Goal: Transaction & Acquisition: Purchase product/service

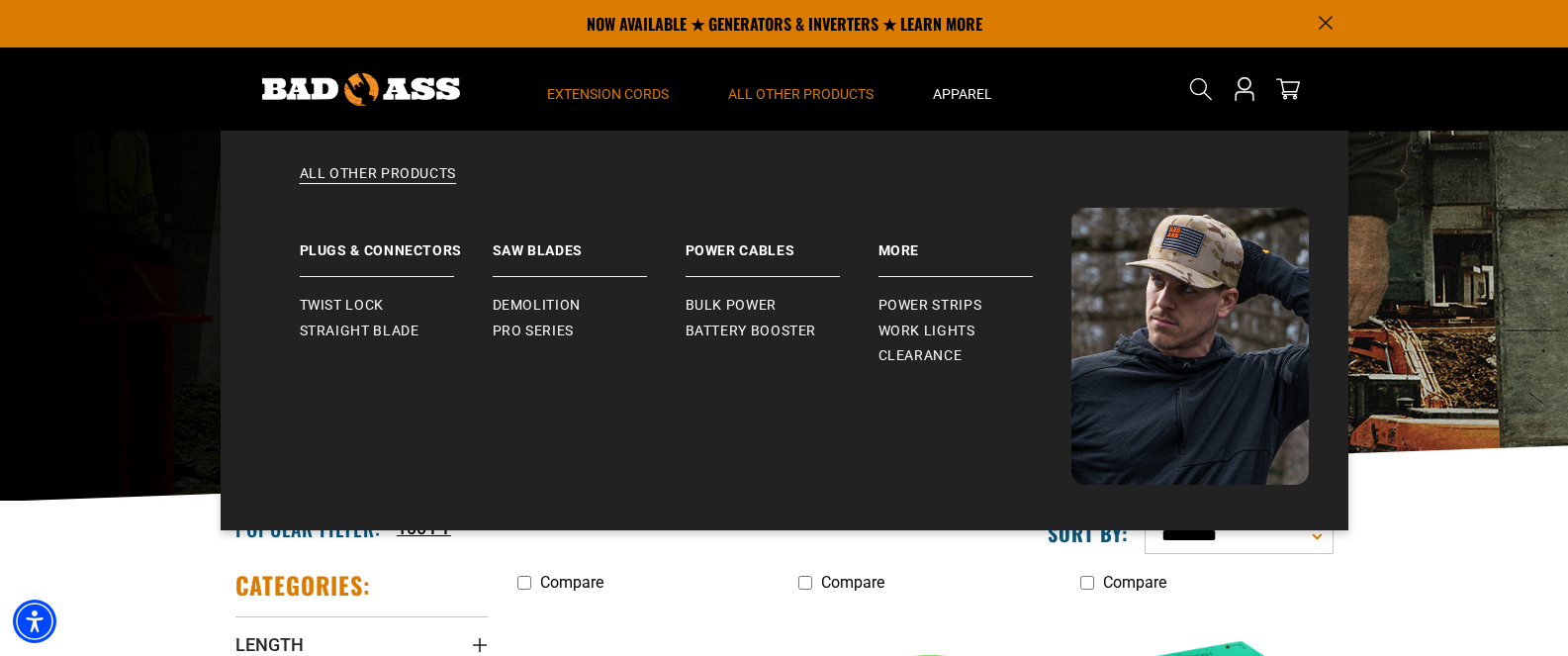
click at [822, 84] on summary "All Other Products" at bounding box center [801, 89] width 205 height 83
click at [398, 248] on link "Plugs & Connectors" at bounding box center [395, 242] width 193 height 69
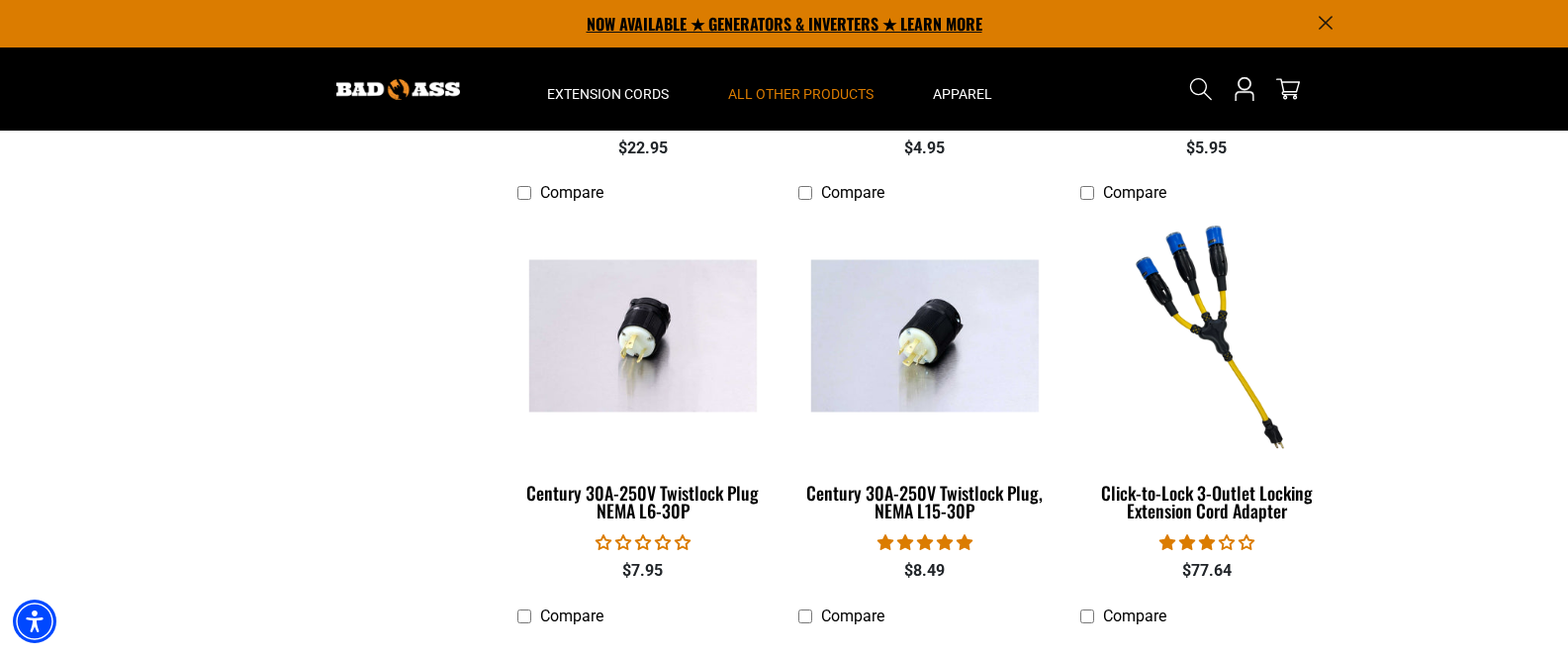
scroll to position [797, 0]
